Goal: Task Accomplishment & Management: Manage account settings

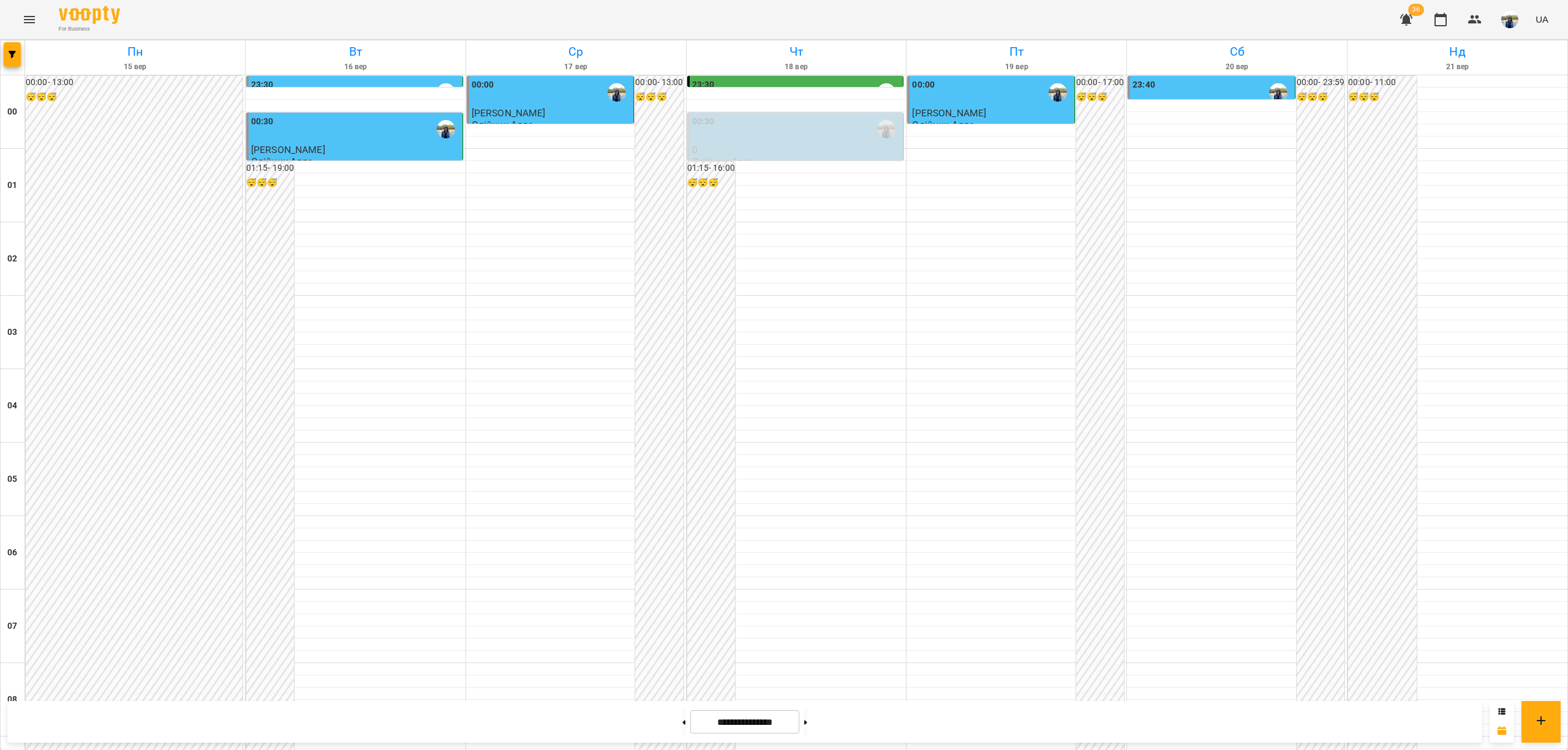
scroll to position [1144, 0]
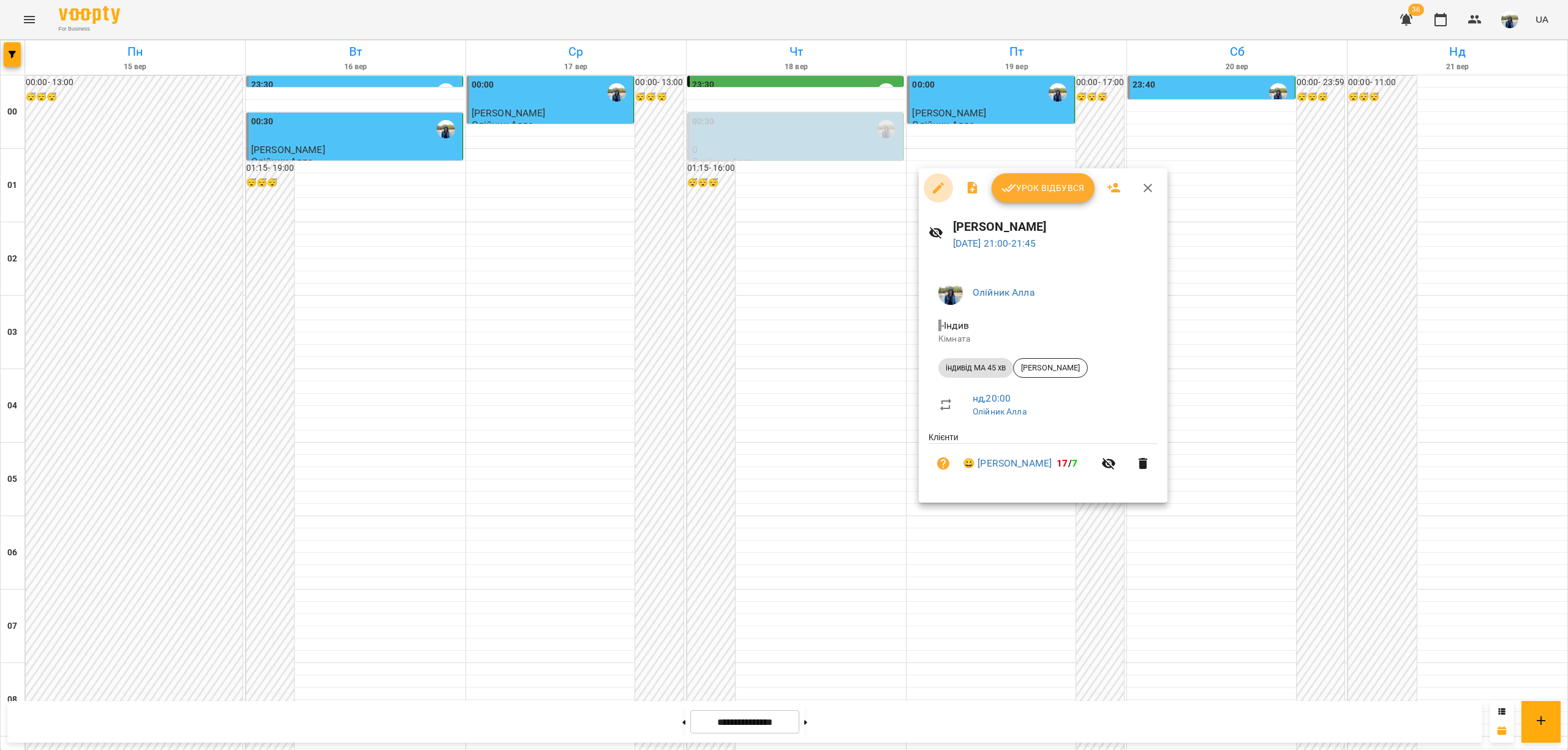
click at [941, 184] on icon "button" at bounding box center [938, 188] width 11 height 11
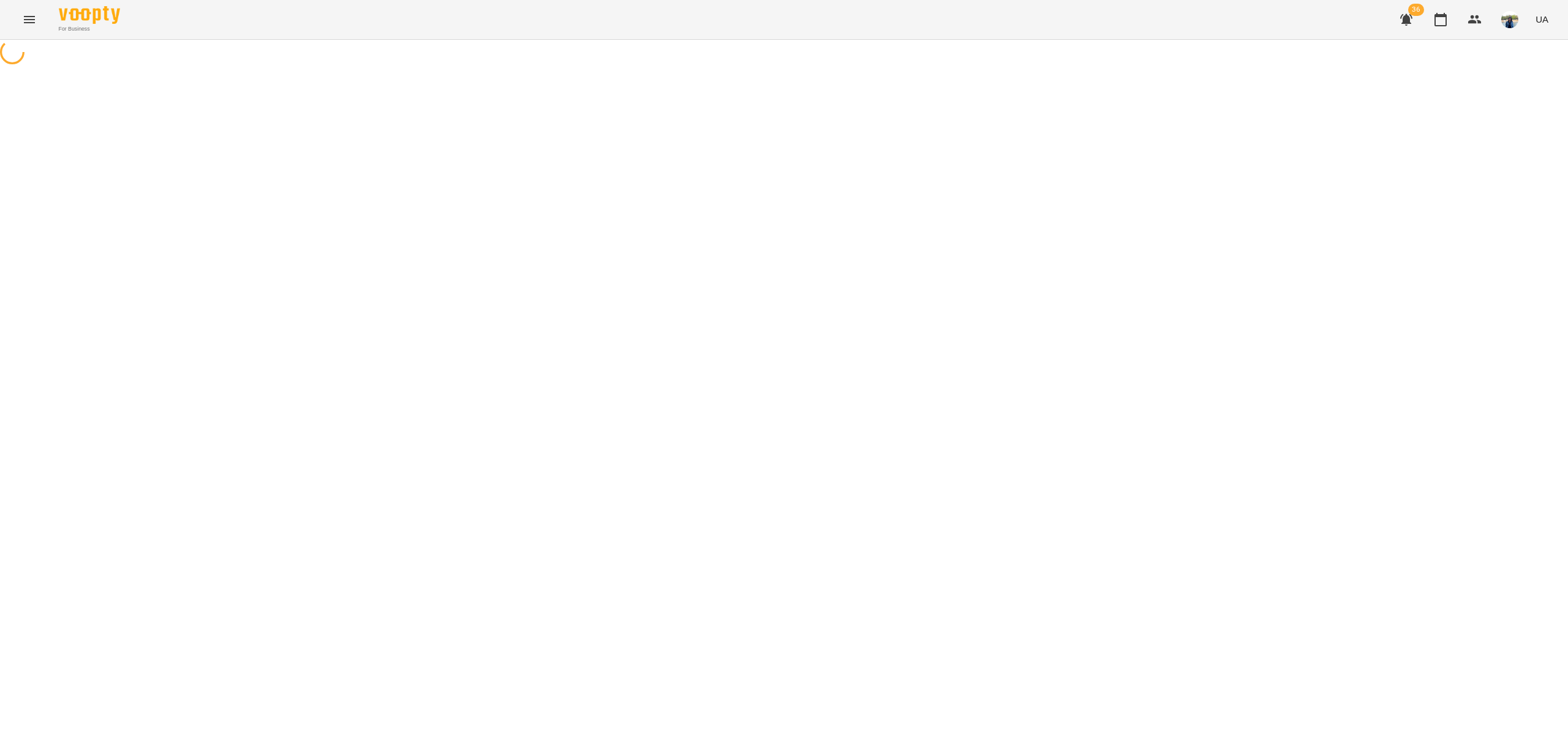
select select "**********"
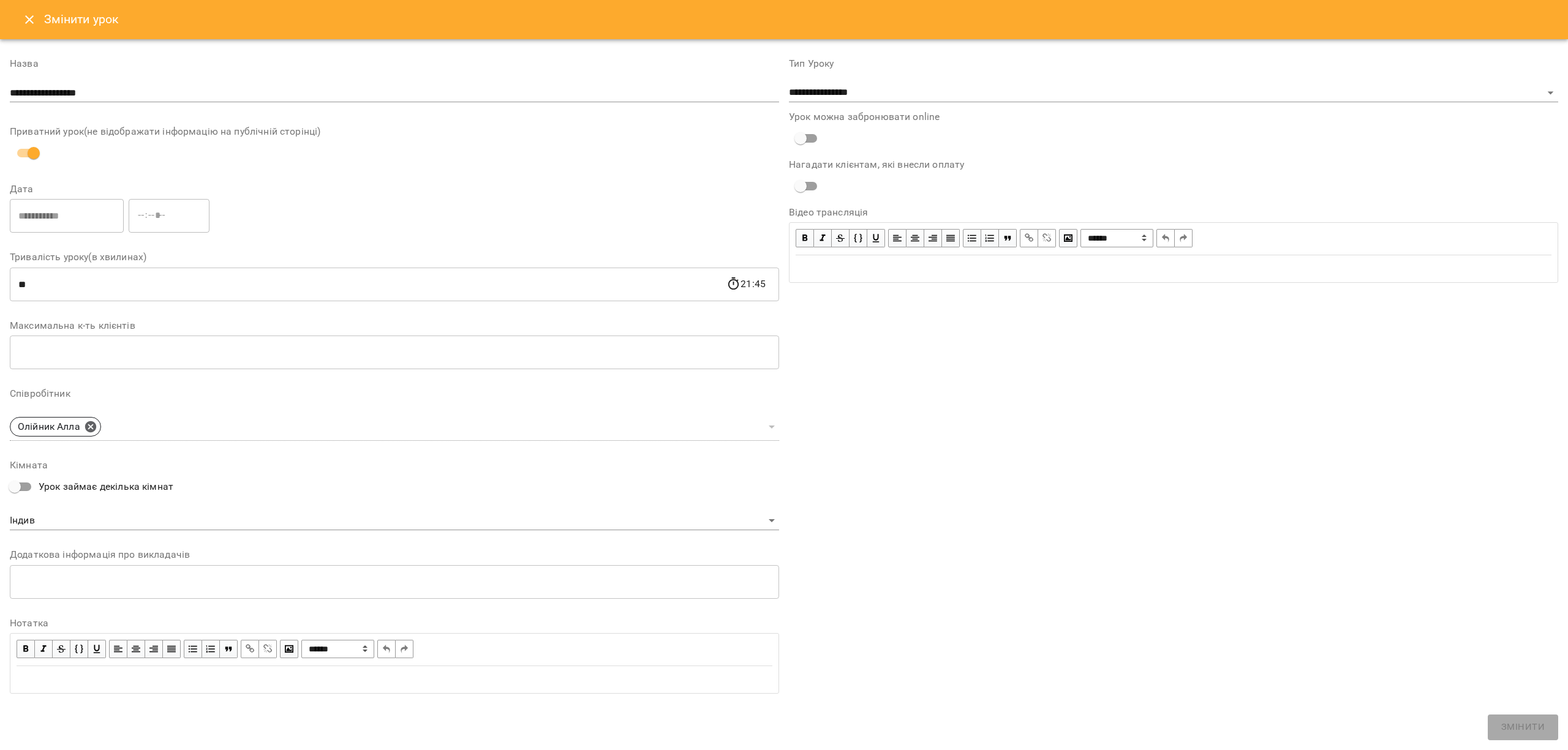
click at [26, 18] on icon "Close" at bounding box center [29, 19] width 15 height 15
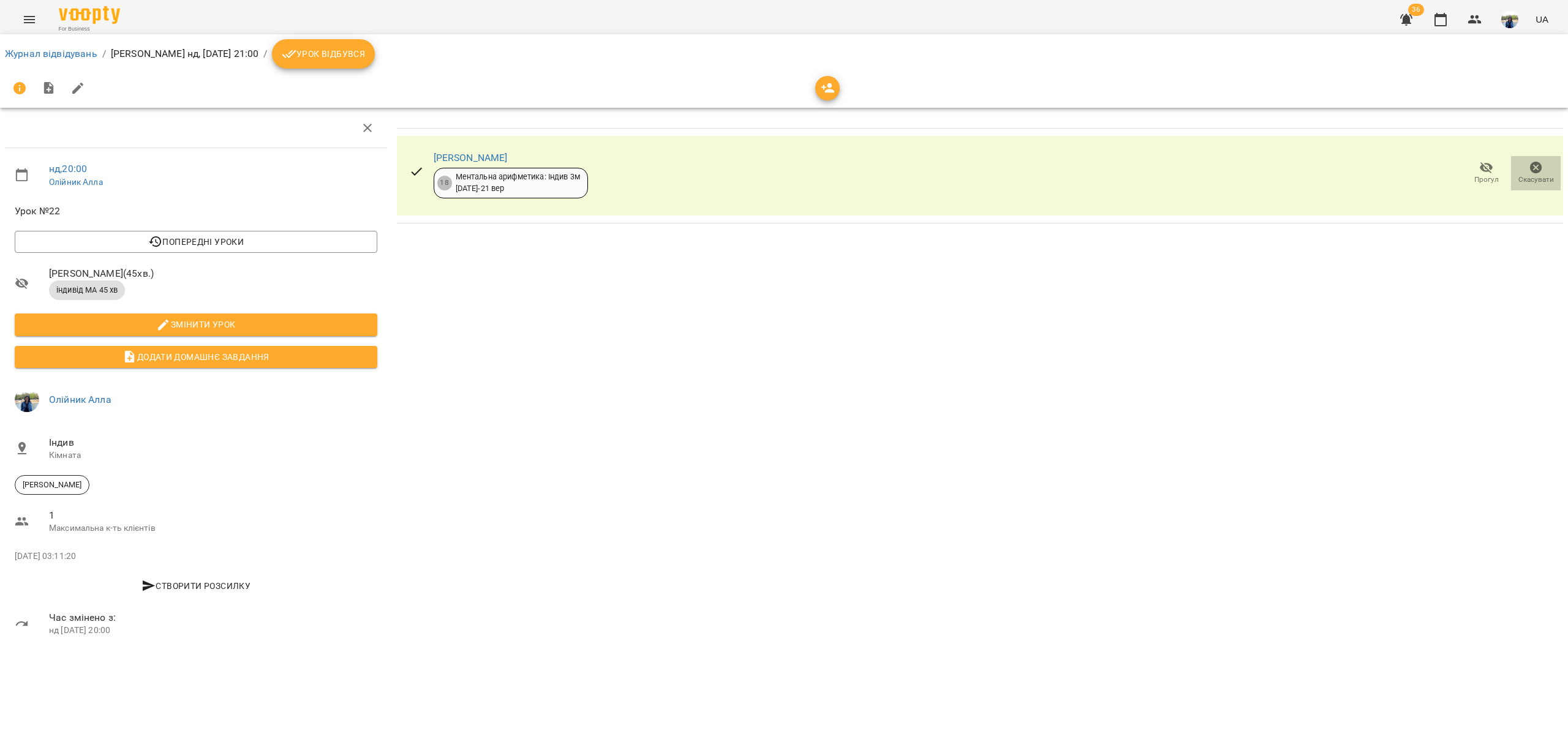
click at [1539, 168] on icon "button" at bounding box center [1537, 168] width 12 height 12
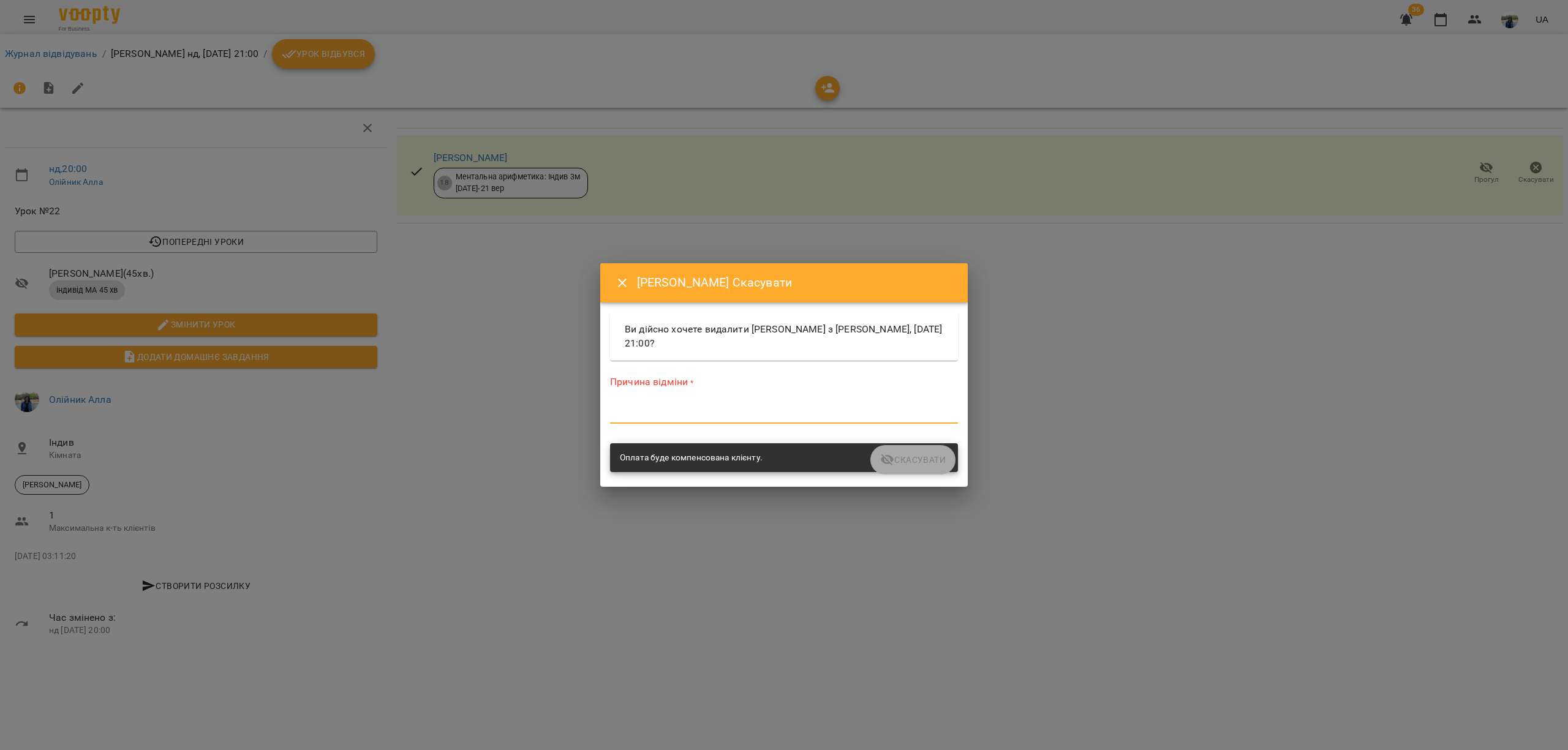
click at [659, 413] on textarea at bounding box center [784, 413] width 348 height 11
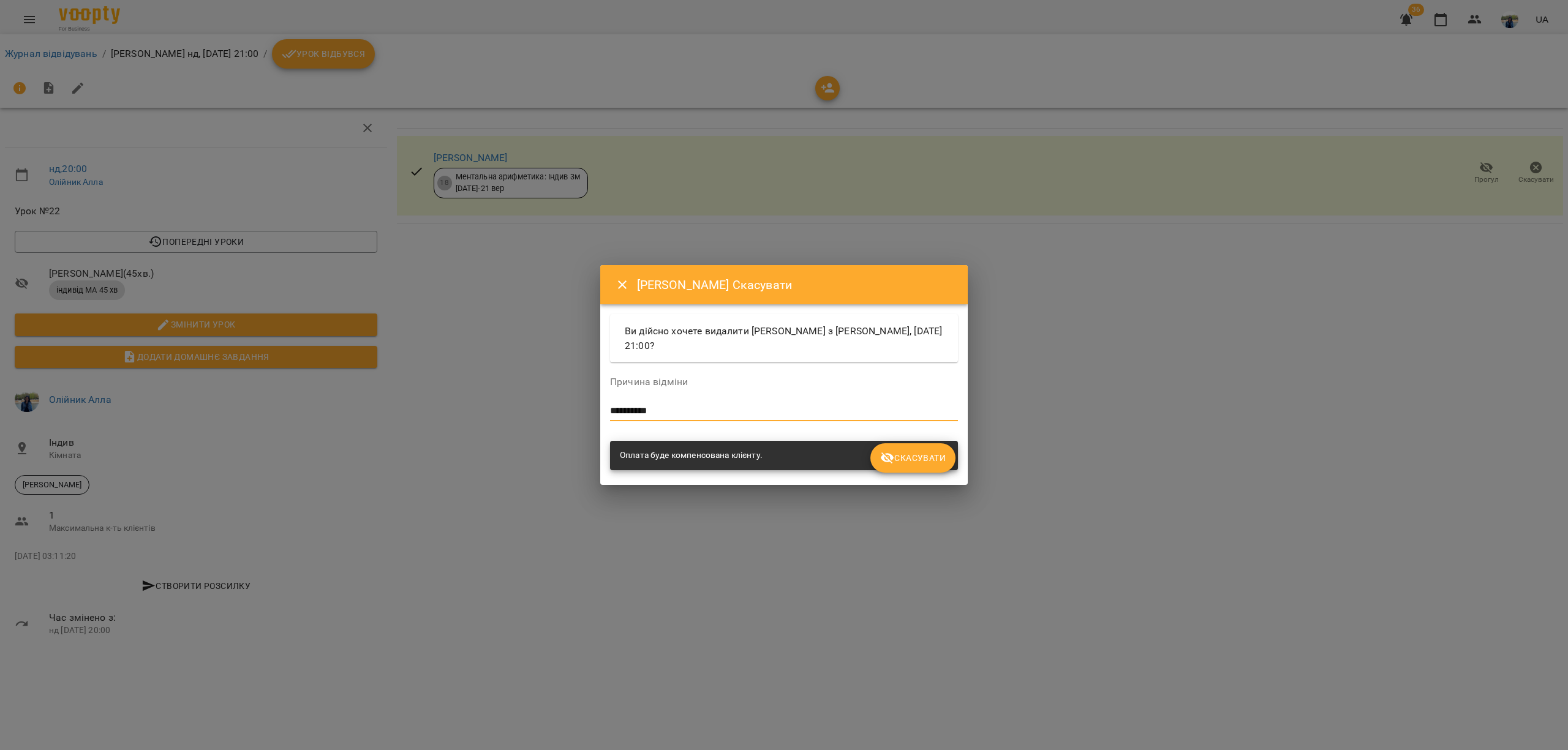
type textarea "**********"
click at [938, 457] on span "Скасувати" at bounding box center [913, 458] width 66 height 15
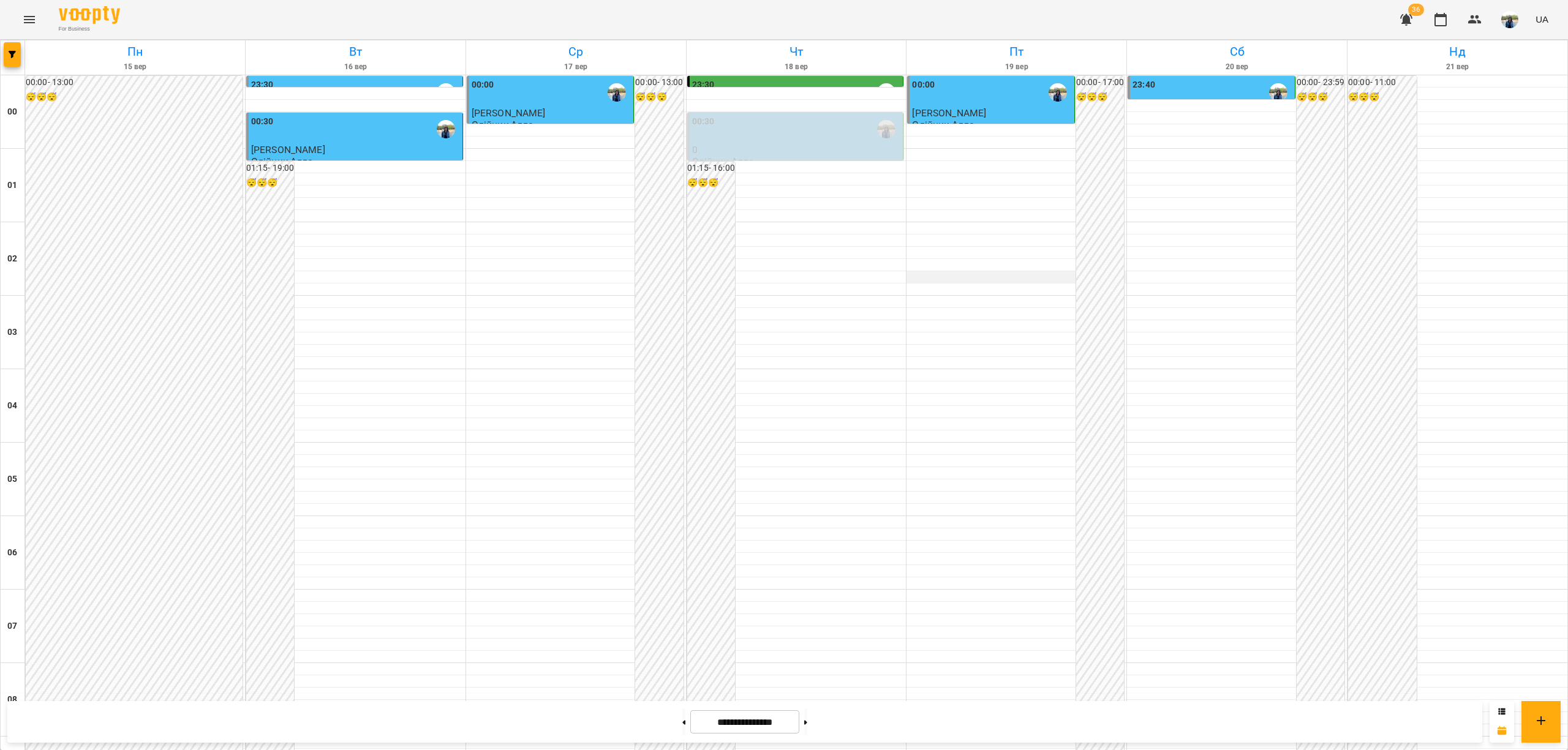
scroll to position [1144, 0]
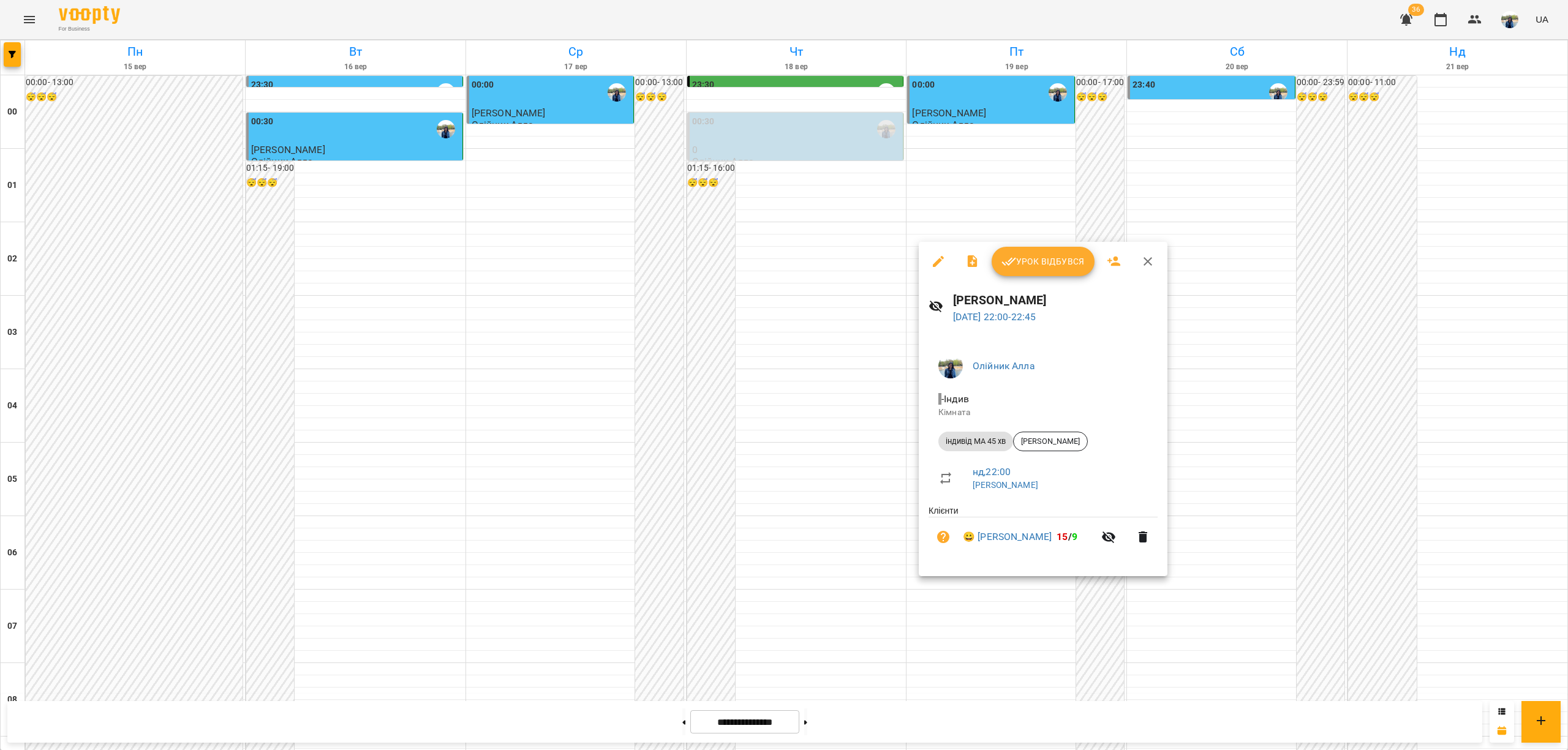
click at [1481, 574] on div at bounding box center [784, 375] width 1568 height 750
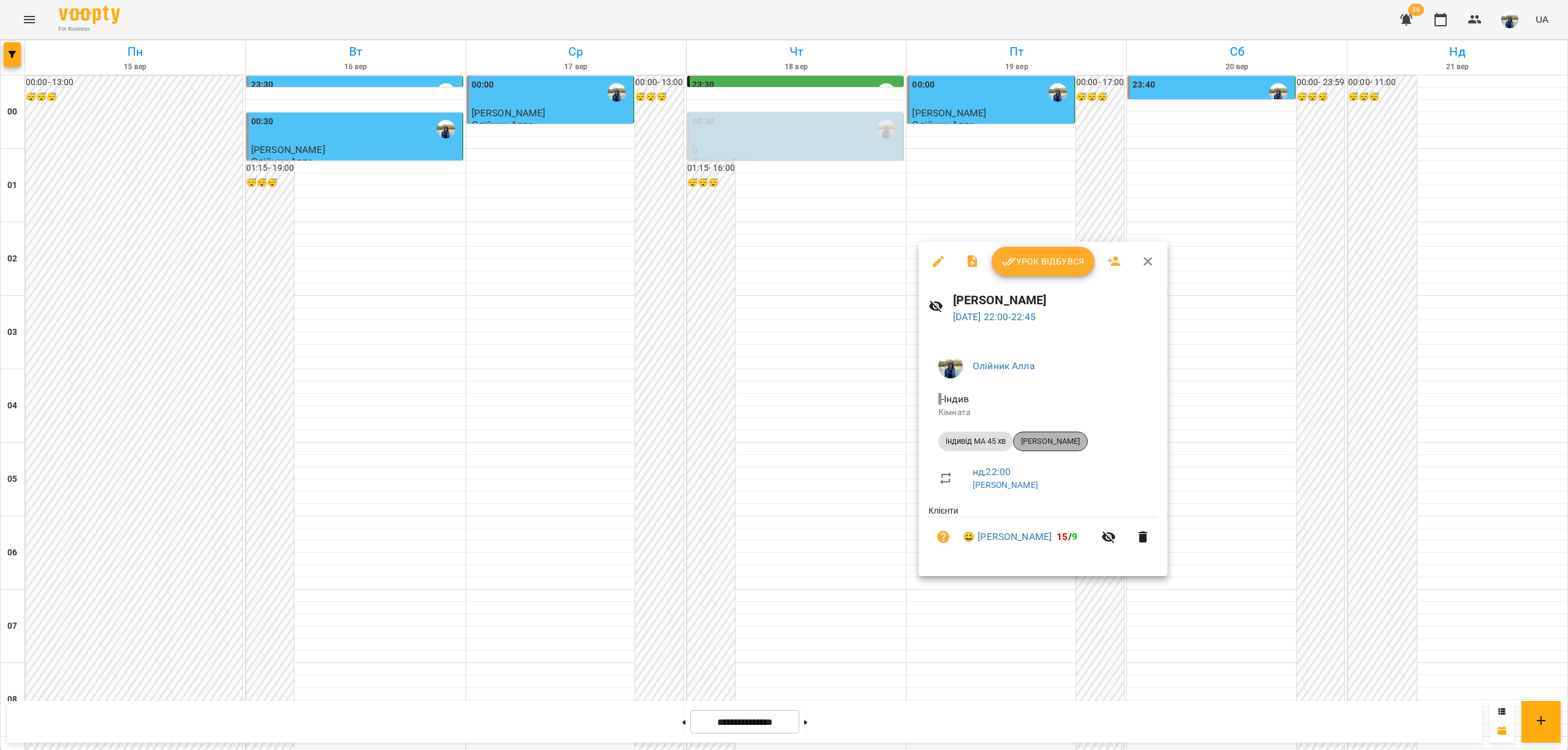
click at [1067, 442] on span "[PERSON_NAME]" at bounding box center [1050, 442] width 74 height 11
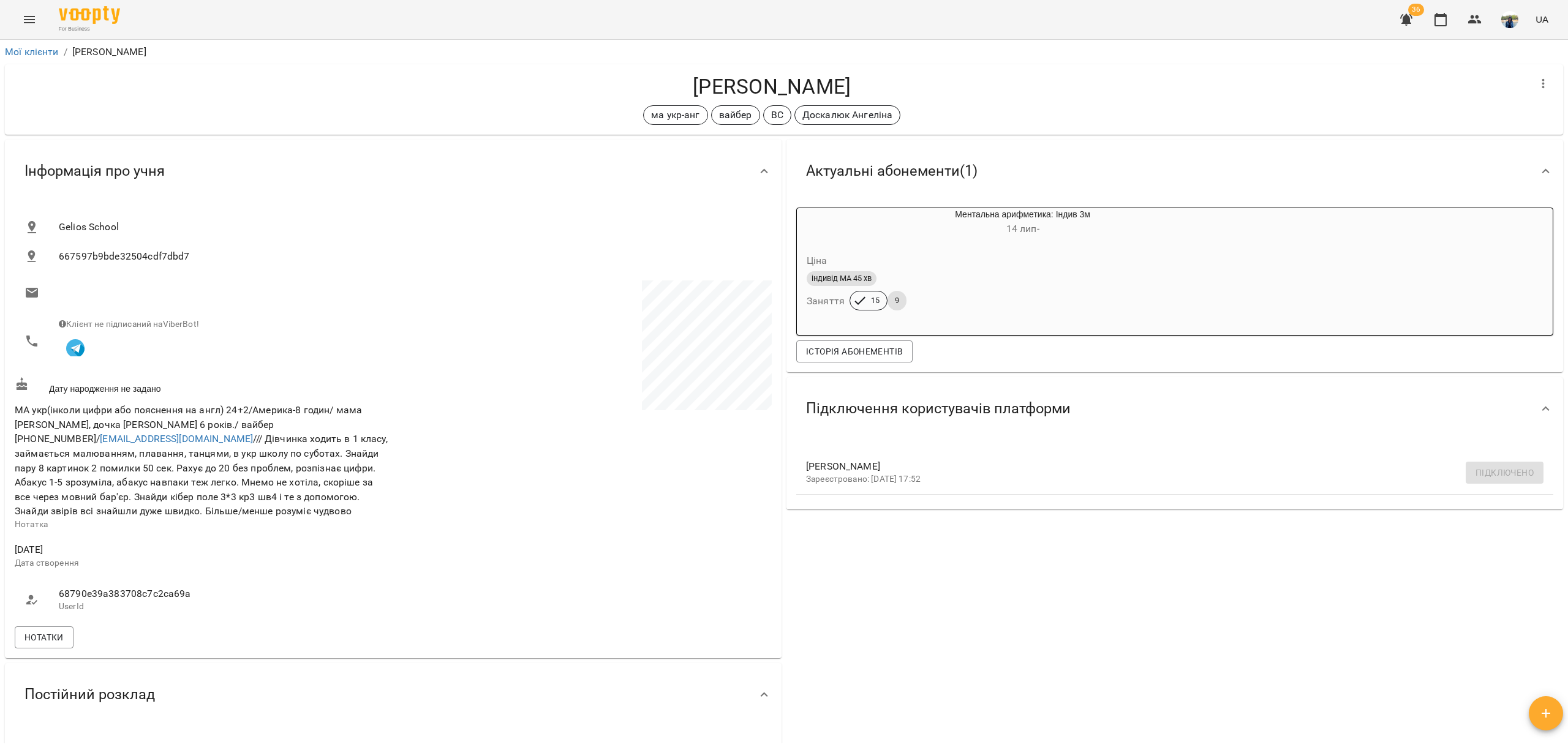
drag, startPoint x: 683, startPoint y: 84, endPoint x: 848, endPoint y: 77, distance: 165.1
click at [848, 77] on h4 "[PERSON_NAME]" at bounding box center [772, 87] width 1514 height 25
copy h4 "[PERSON_NAME]"
